Goal: Task Accomplishment & Management: Use online tool/utility

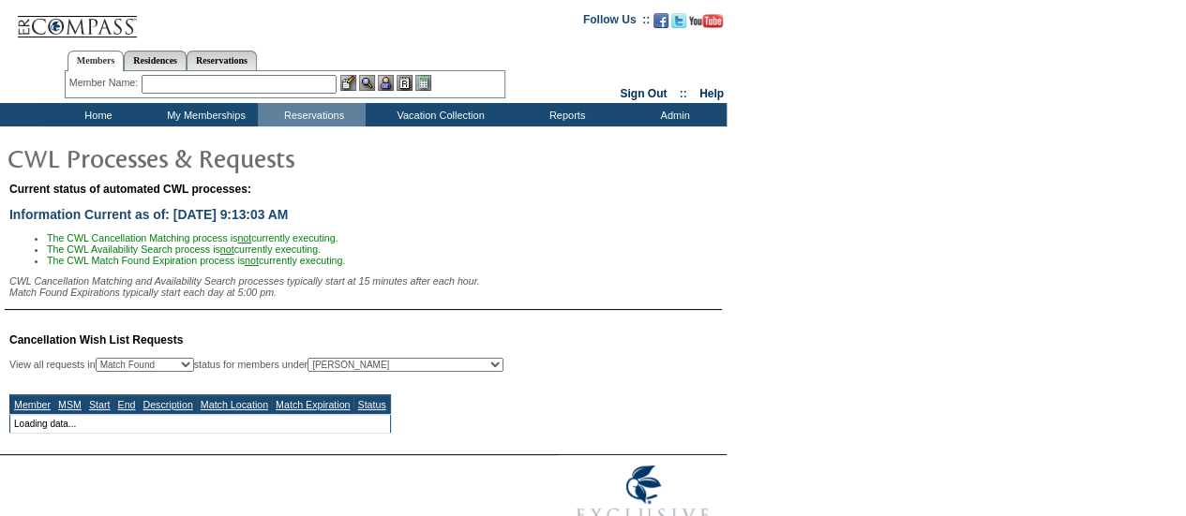
select select "50"
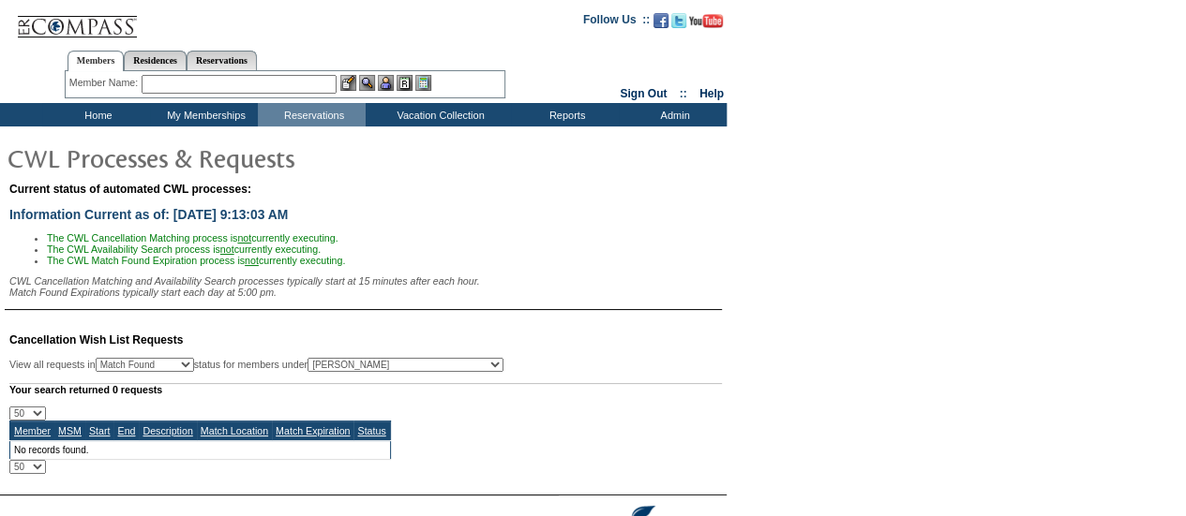
click at [453, 368] on select "All MSMs [PERSON_NAME] Accounting (MSM), Team Admin, IT Group Administrator, Me…" at bounding box center [405, 365] width 196 height 14
select select "-1"
click at [354, 364] on select "All MSMs [PERSON_NAME] Accounting (MSM), Team Admin, IT Group Administrator, Me…" at bounding box center [405, 365] width 196 height 14
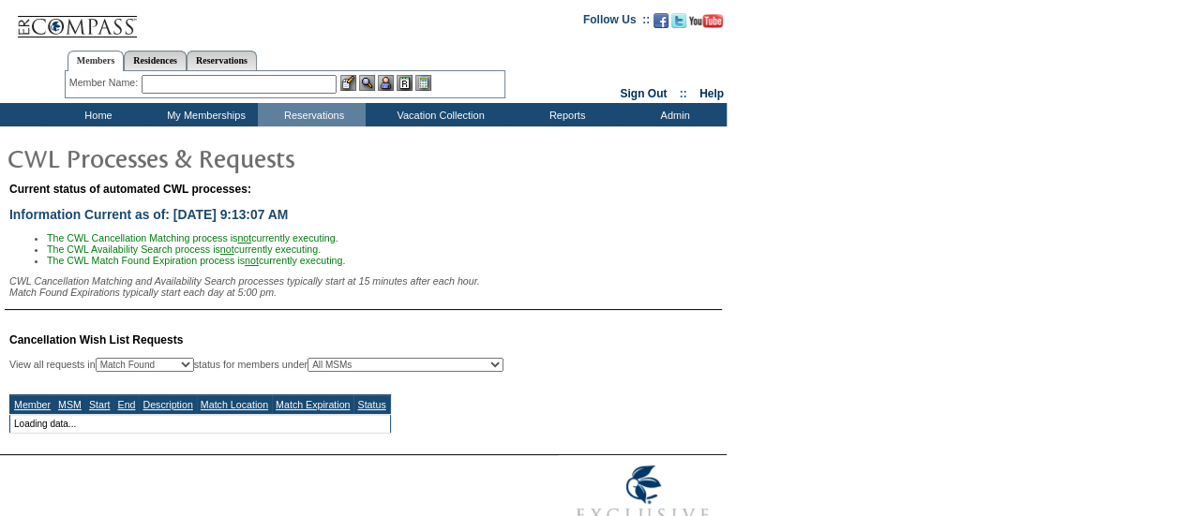
select select "50"
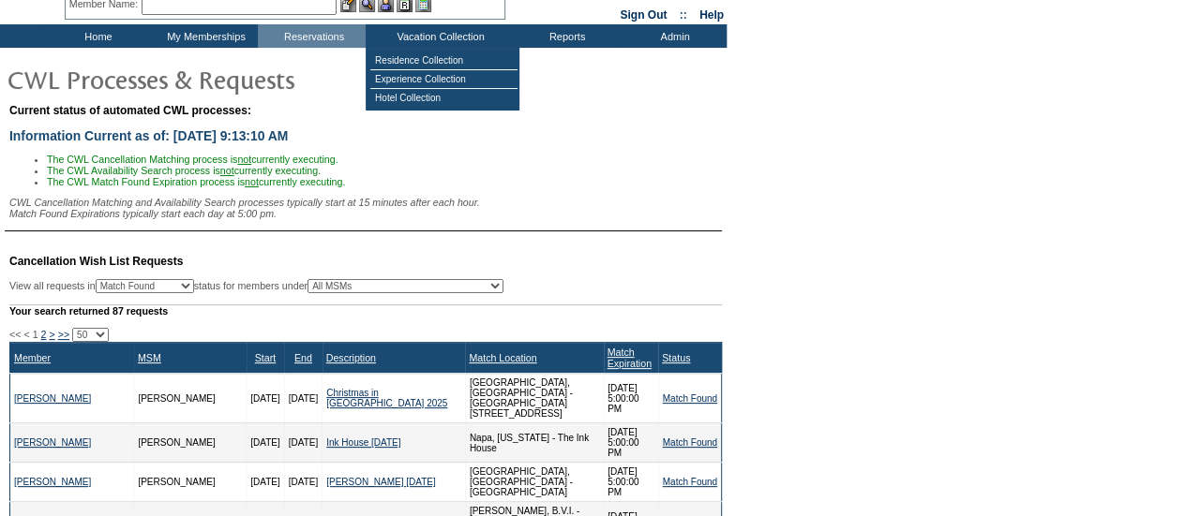
click at [780, 230] on div "Current status of automated CWL processes: Information Current as of: [DATE] 9:…" at bounding box center [593, 167] width 1186 height 137
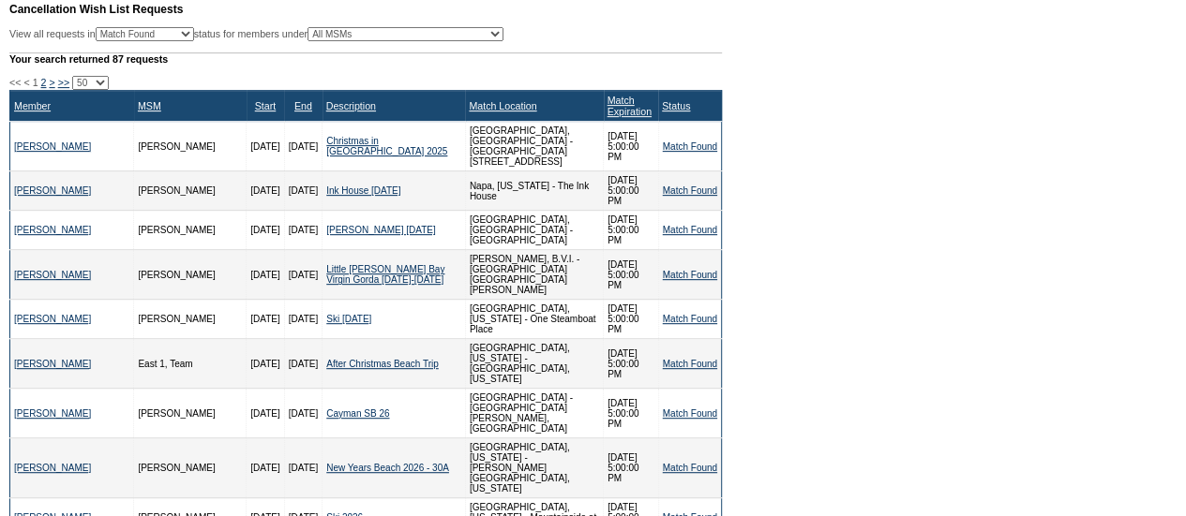
scroll to position [360, 0]
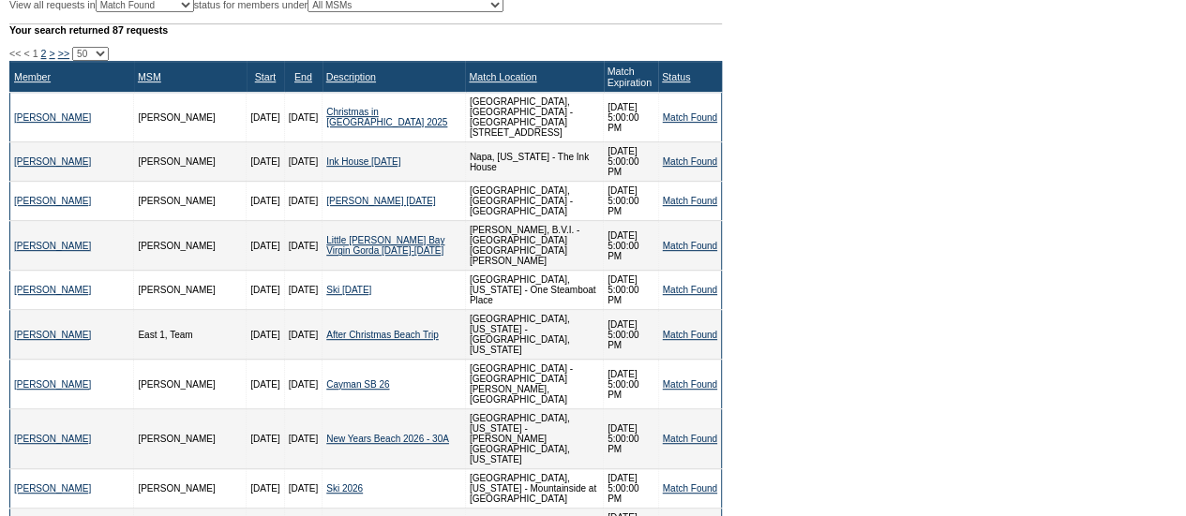
click at [607, 80] on link "Match Expiration" at bounding box center [629, 77] width 44 height 22
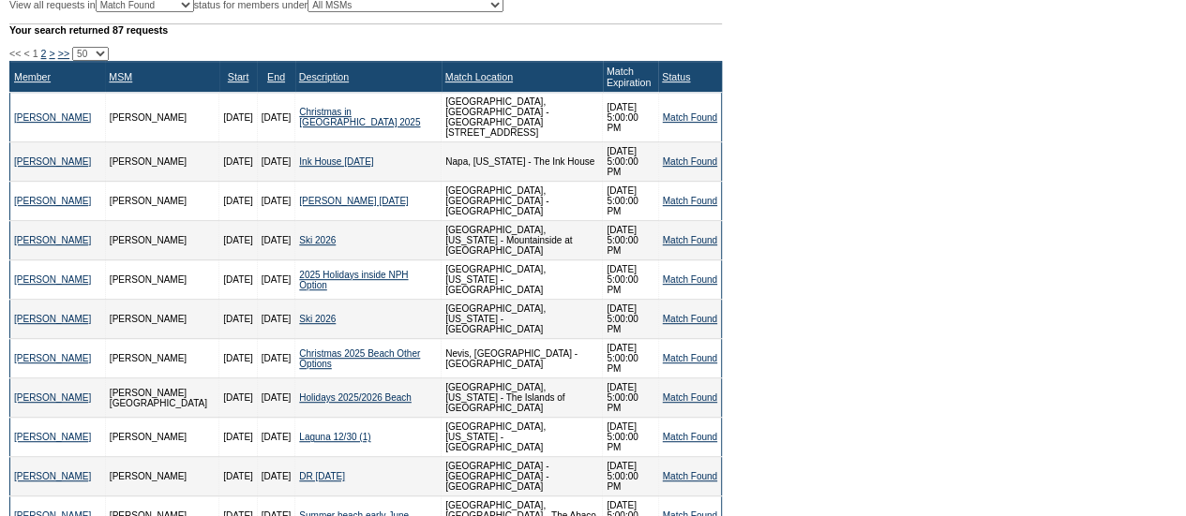
click at [606, 80] on link "Match Expiration" at bounding box center [628, 77] width 44 height 22
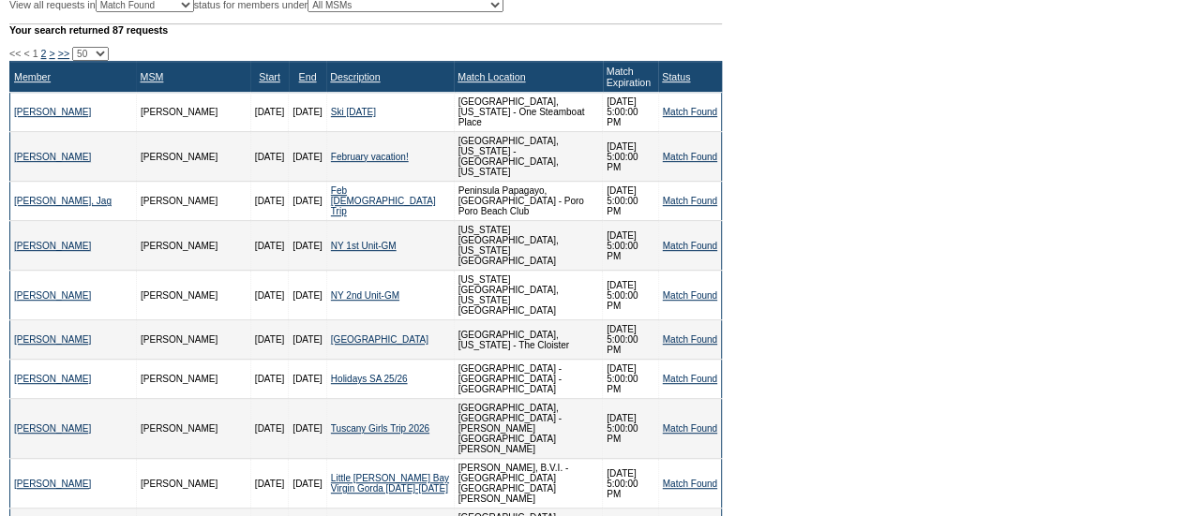
click at [606, 76] on link "Match Expiration" at bounding box center [628, 77] width 44 height 22
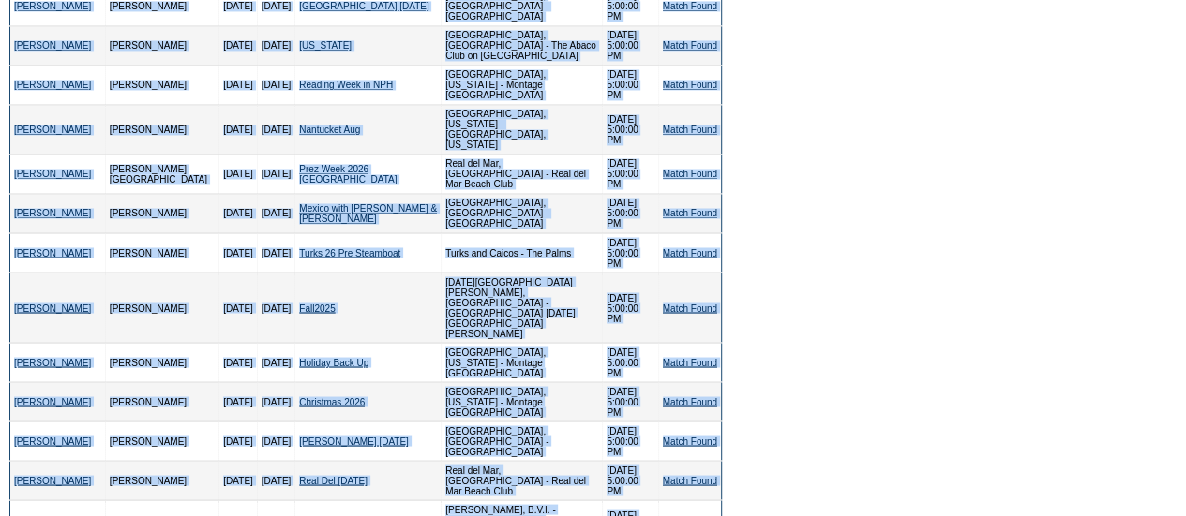
scroll to position [1548, 0]
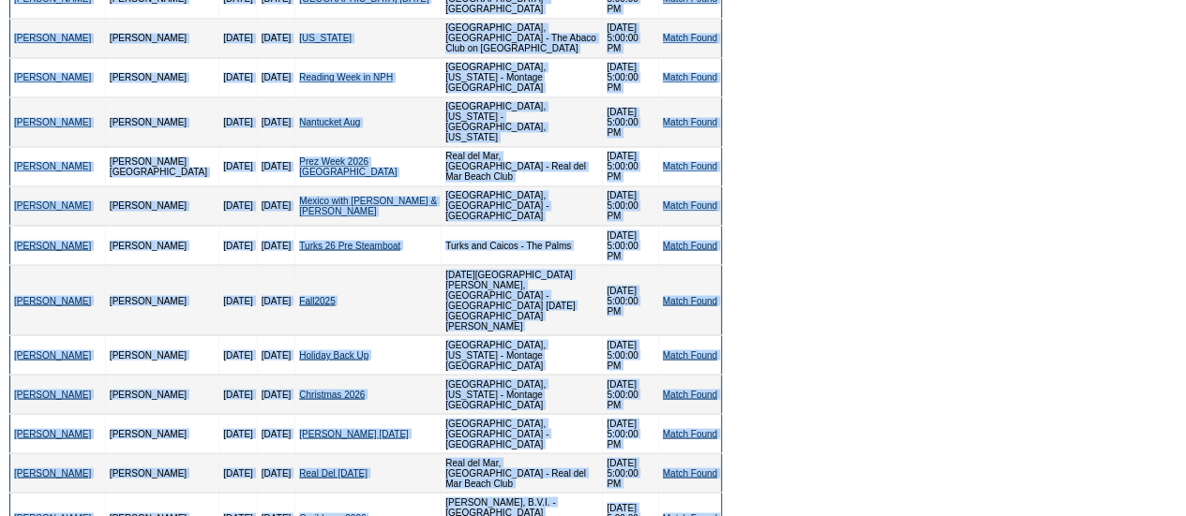
drag, startPoint x: 5, startPoint y: 64, endPoint x: 722, endPoint y: 357, distance: 774.7
copy div "<< < 1 2 > >> 10 25 50 100 500 Member MSM Start End Description Match Location …"
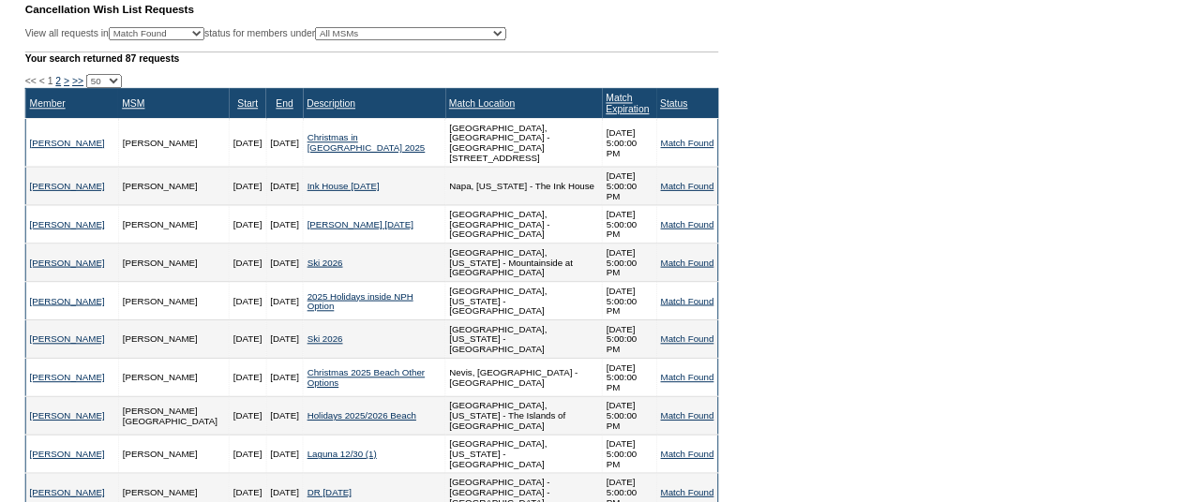
scroll to position [0, 0]
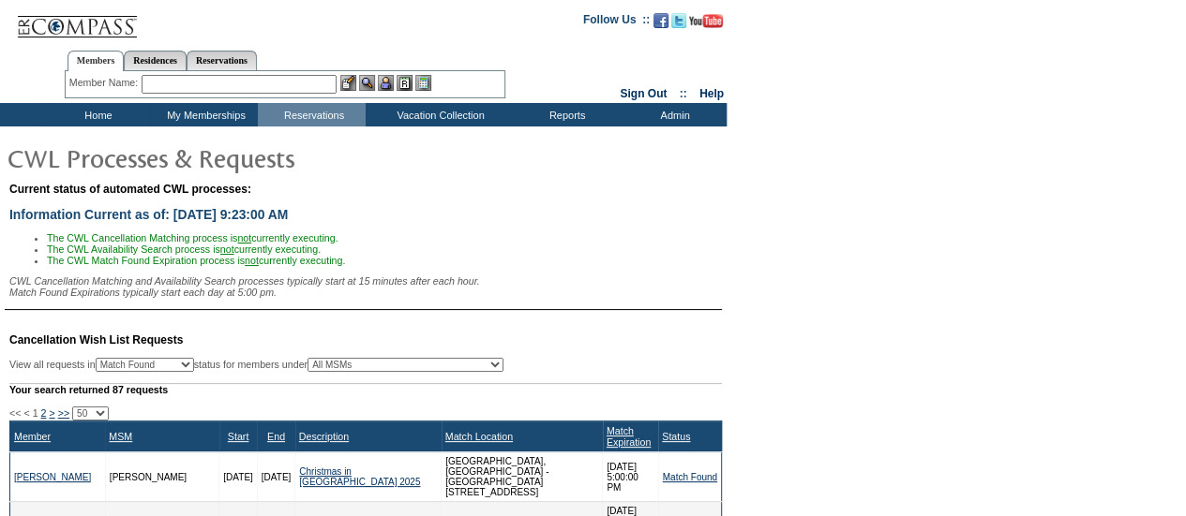
click at [244, 84] on input "text" at bounding box center [239, 84] width 195 height 19
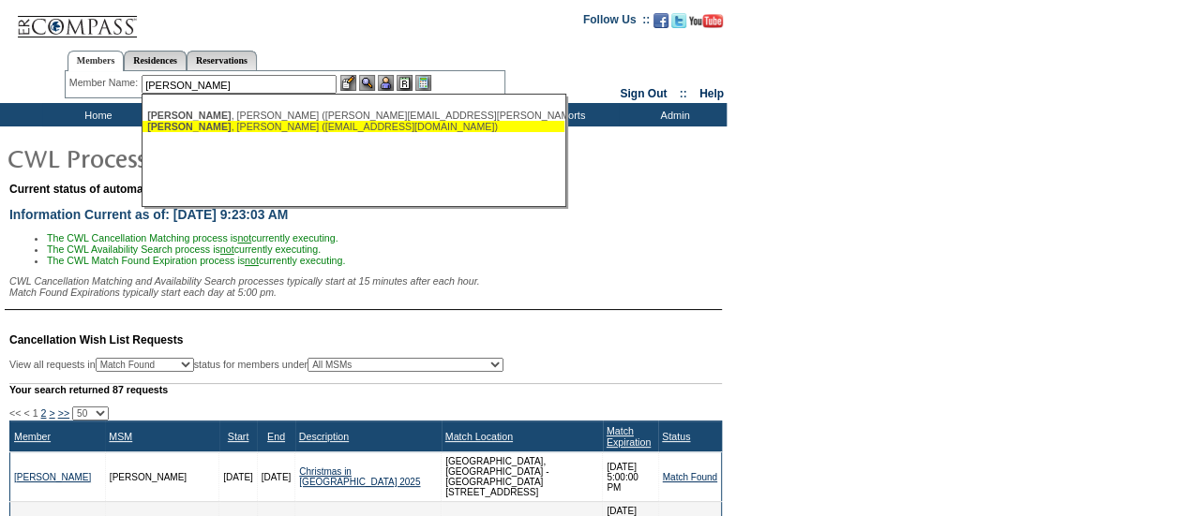
click at [269, 123] on div "[PERSON_NAME] ([EMAIL_ADDRESS][DOMAIN_NAME])" at bounding box center [353, 126] width 412 height 11
type input "[PERSON_NAME] ([EMAIL_ADDRESS][DOMAIN_NAME])"
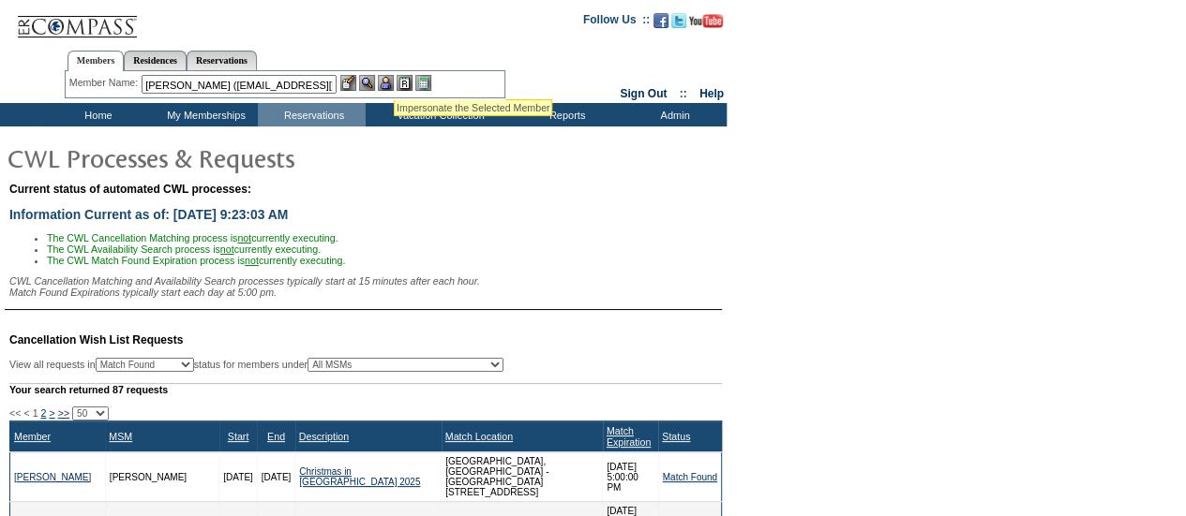
click at [394, 75] on img at bounding box center [386, 83] width 16 height 16
click at [375, 82] on img at bounding box center [367, 83] width 16 height 16
